Goal: Task Accomplishment & Management: Use online tool/utility

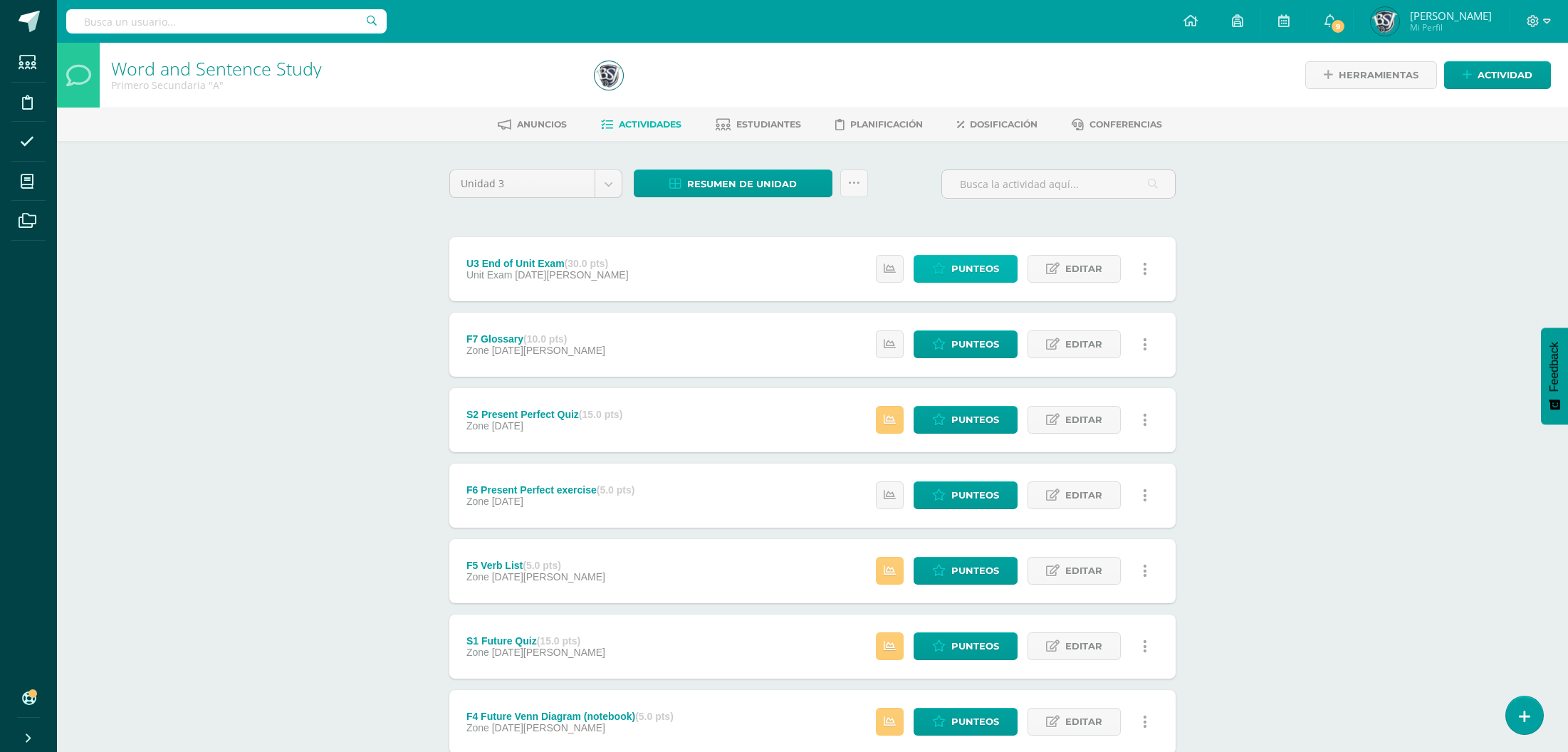
click at [986, 267] on span "Punteos" at bounding box center [975, 268] width 48 height 26
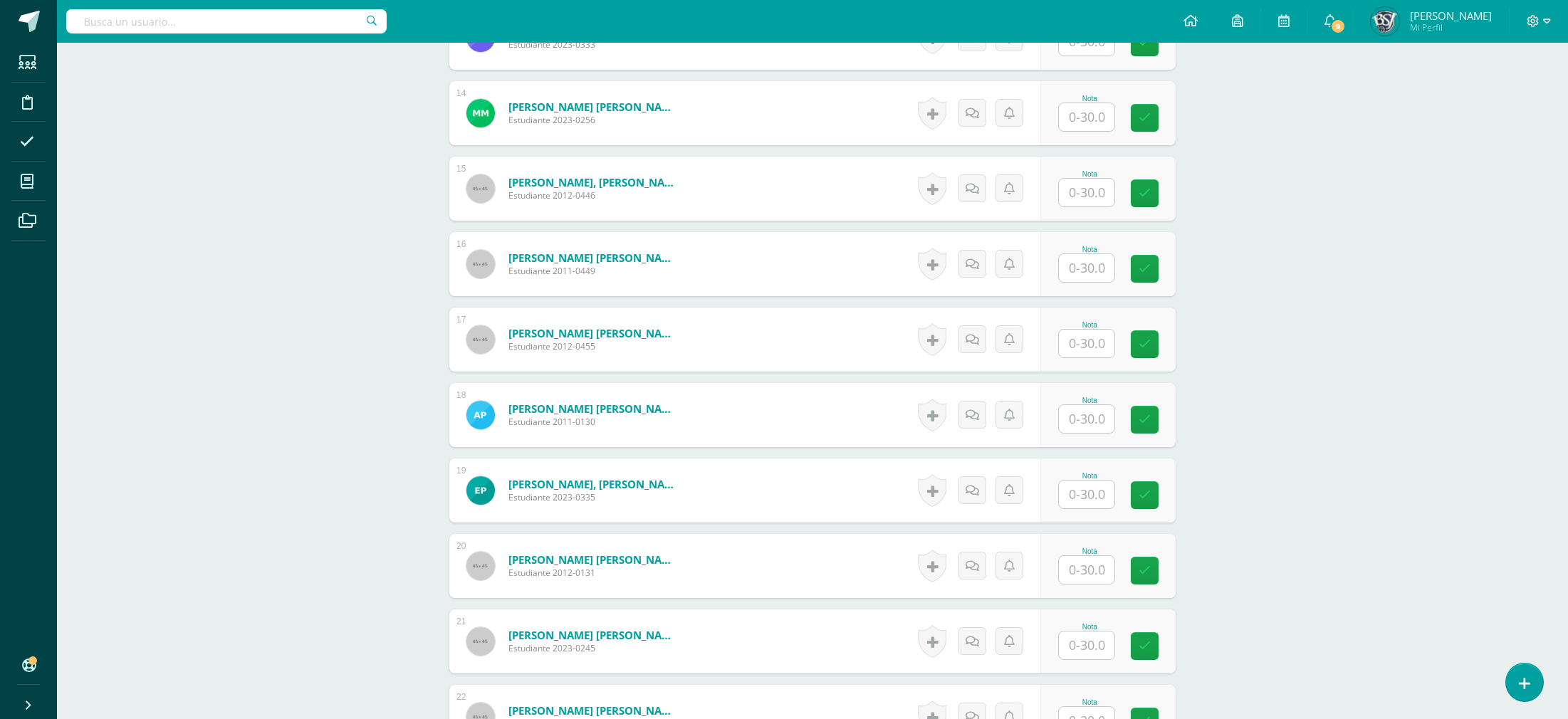
scroll to position [2182, 0]
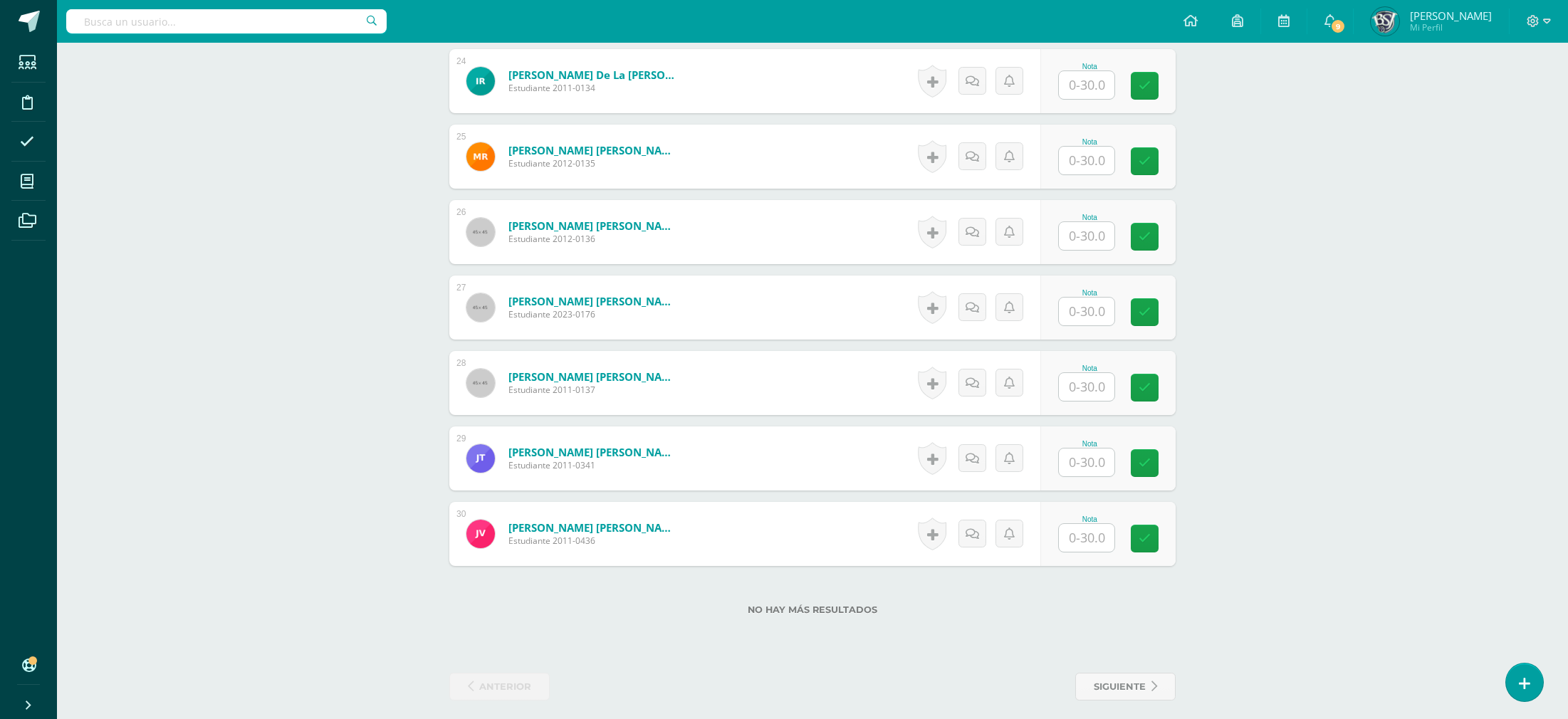
click at [1102, 403] on div "Nota" at bounding box center [1108, 383] width 135 height 64
click at [1096, 383] on input "text" at bounding box center [1095, 387] width 57 height 28
type input "26.5"
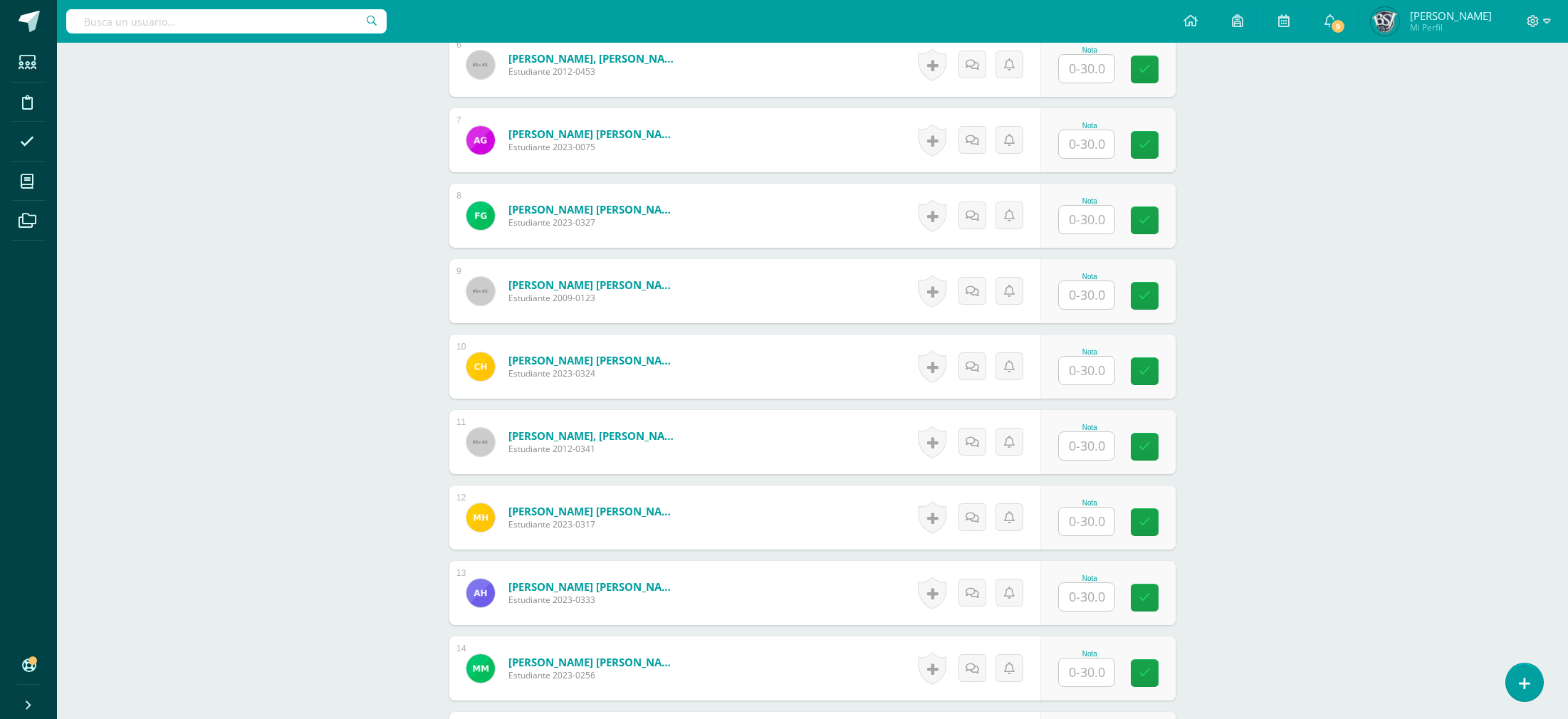
click at [1550, 440] on div "Word and Sentence Study Primero Secundaria "A" Herramientas Detalle de asistenc…" at bounding box center [812, 637] width 1511 height 2868
click at [1106, 379] on input "text" at bounding box center [1086, 370] width 55 height 28
type input "24.5"
click at [1098, 70] on input "text" at bounding box center [1095, 69] width 57 height 28
type input "25"
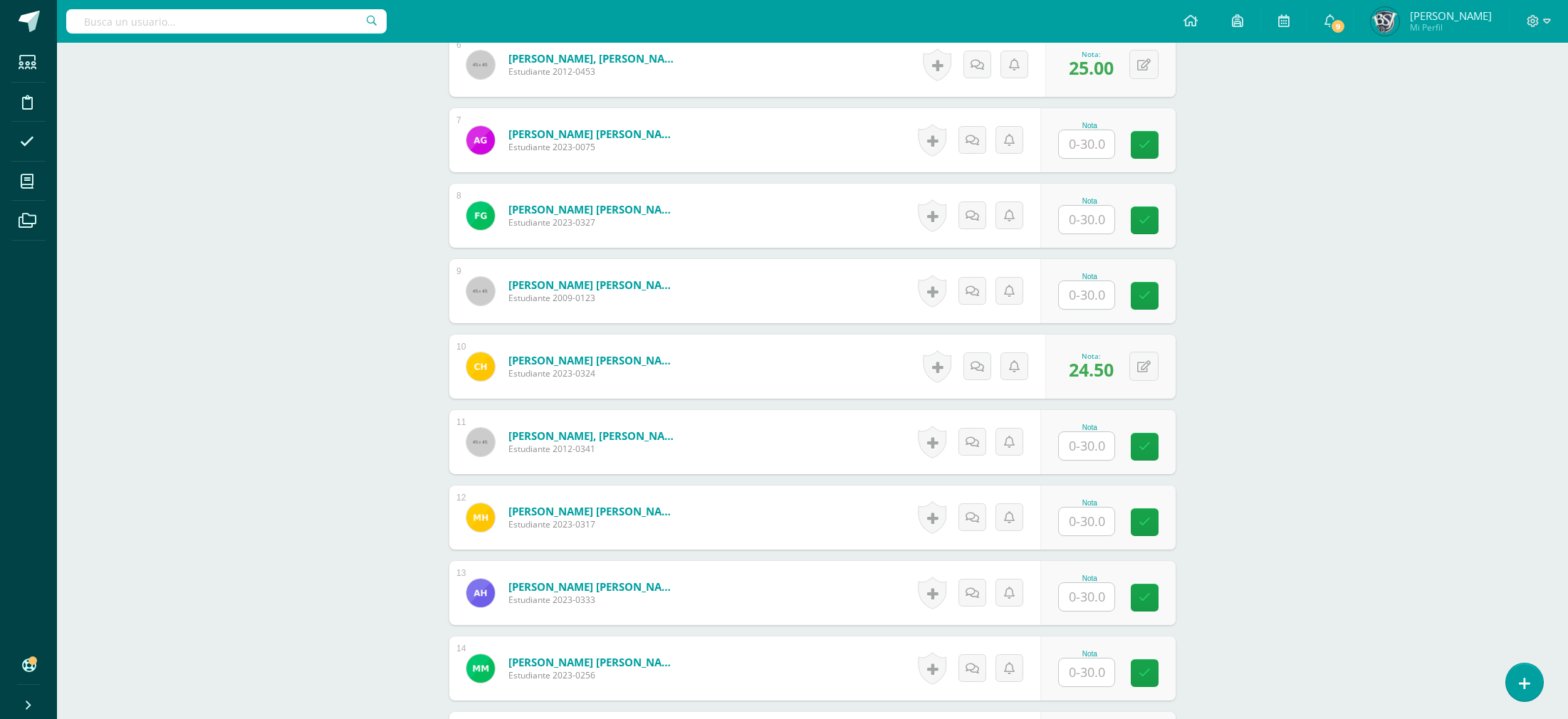
scroll to position [462, 0]
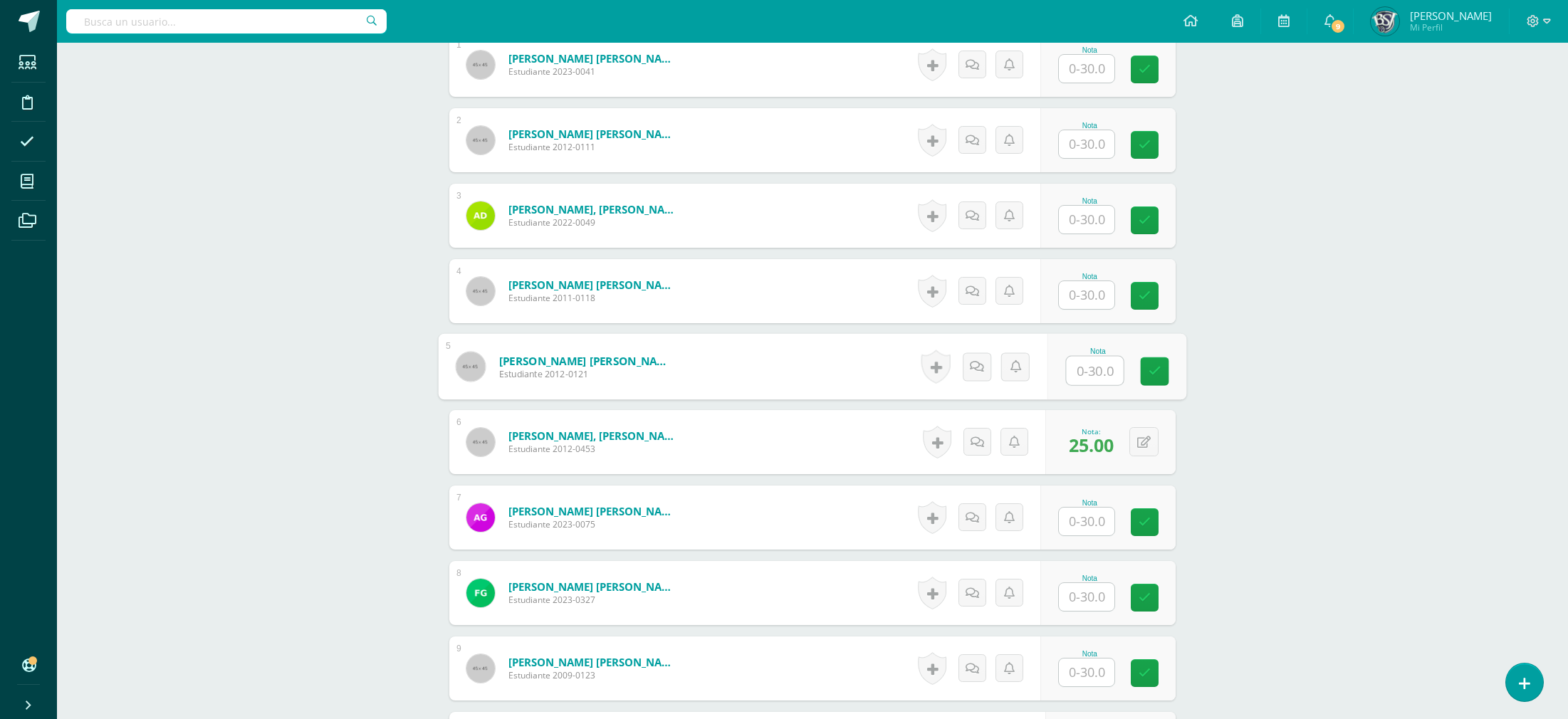
click at [1092, 373] on input "text" at bounding box center [1095, 370] width 57 height 28
type input "13"
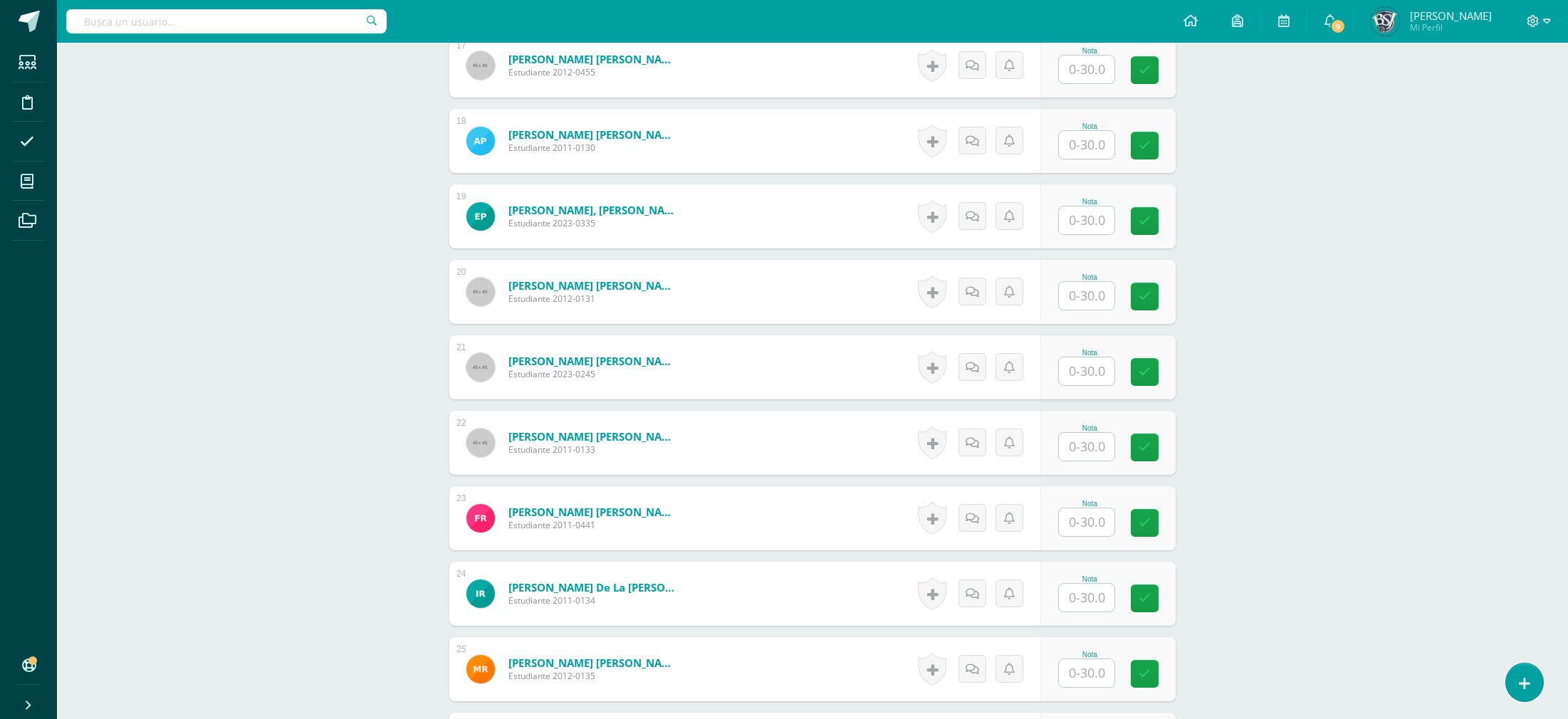
click at [1084, 376] on input "text" at bounding box center [1086, 371] width 55 height 28
